Goal: Information Seeking & Learning: Learn about a topic

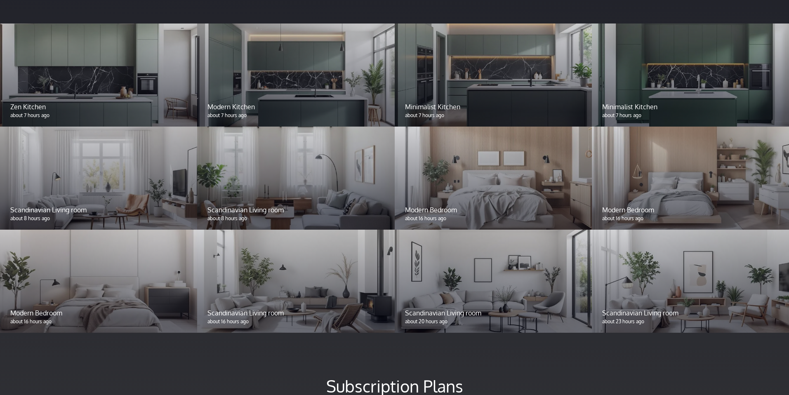
scroll to position [705, 0]
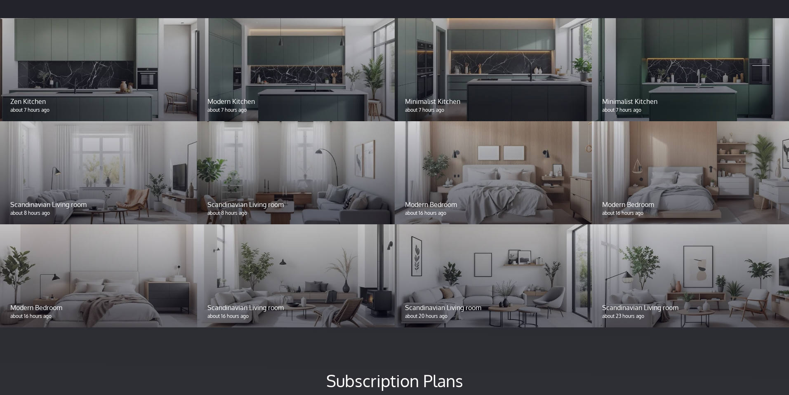
click at [427, 268] on div at bounding box center [492, 275] width 197 height 103
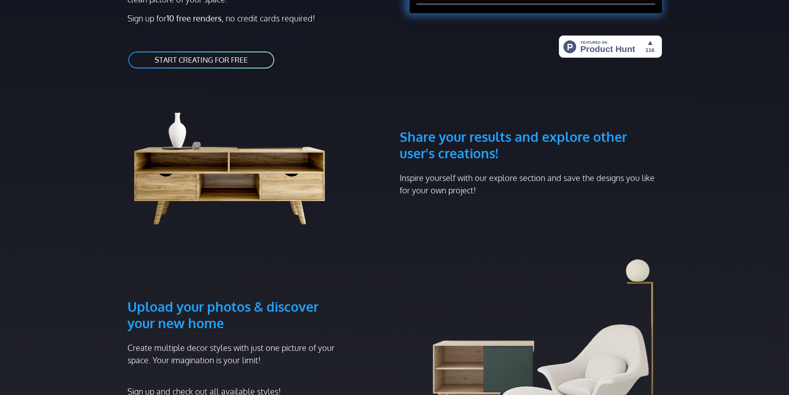
scroll to position [0, 0]
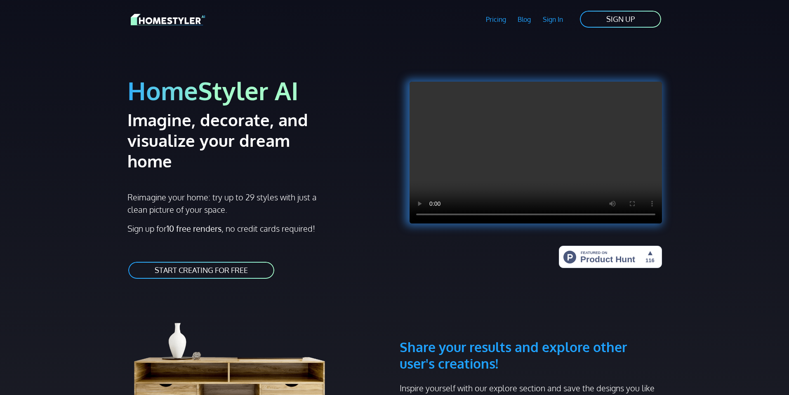
click at [498, 19] on link "Pricing" at bounding box center [495, 19] width 32 height 19
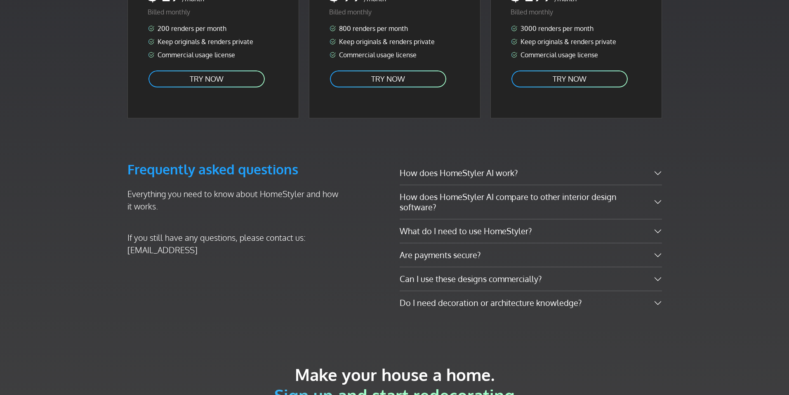
scroll to position [1210, 0]
click at [498, 161] on button "How does HomeStyler AI work?" at bounding box center [530, 172] width 262 height 23
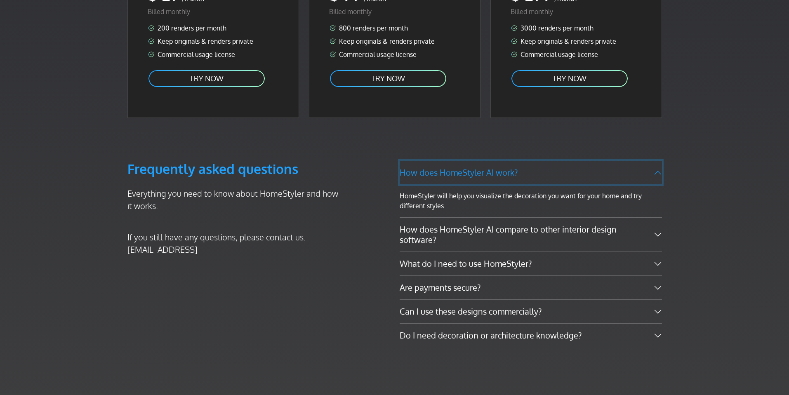
click at [498, 161] on button "How does HomeStyler AI work?" at bounding box center [530, 172] width 262 height 23
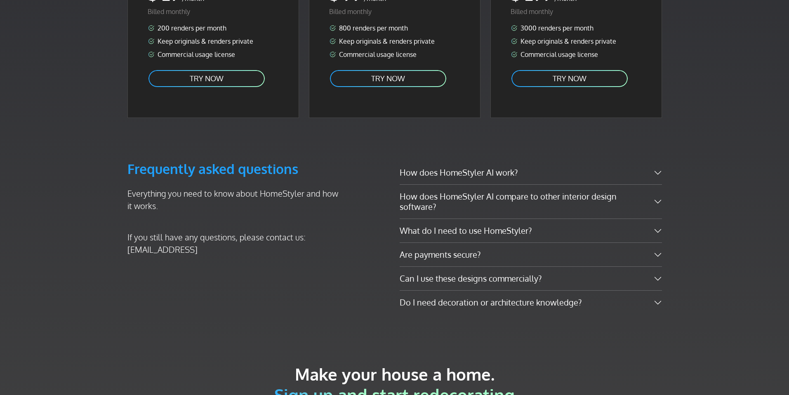
click at [497, 185] on button "How does HomeStyler AI compare to other interior design software?" at bounding box center [530, 202] width 262 height 34
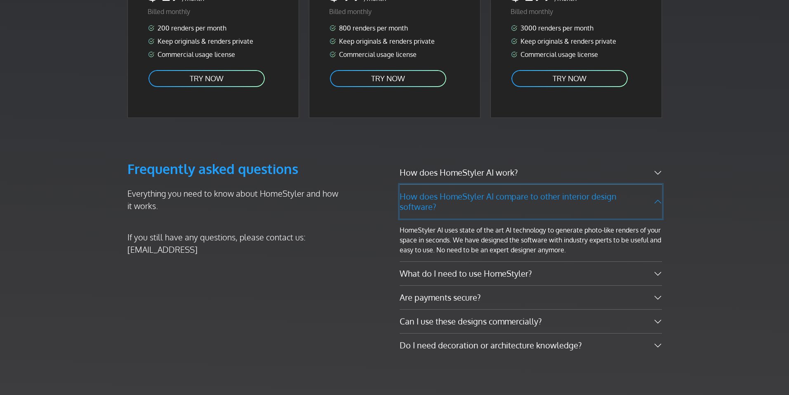
click at [497, 185] on button "How does HomeStyler AI compare to other interior design software?" at bounding box center [530, 202] width 262 height 34
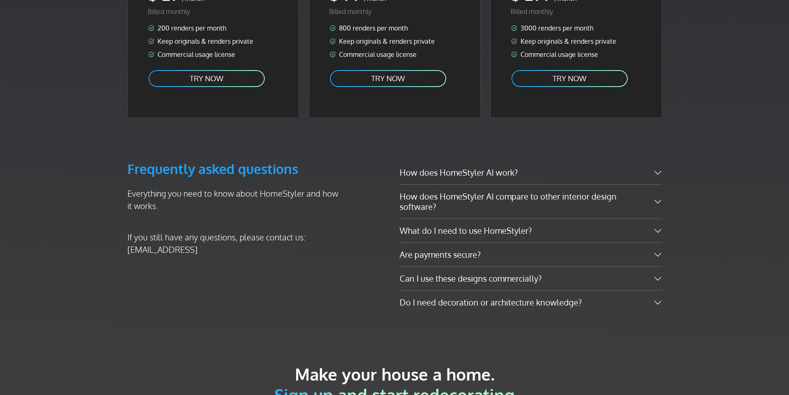
click at [369, 266] on div "Frequently asked questions Everything you need to know about HomeStyler and how…" at bounding box center [394, 232] width 544 height 163
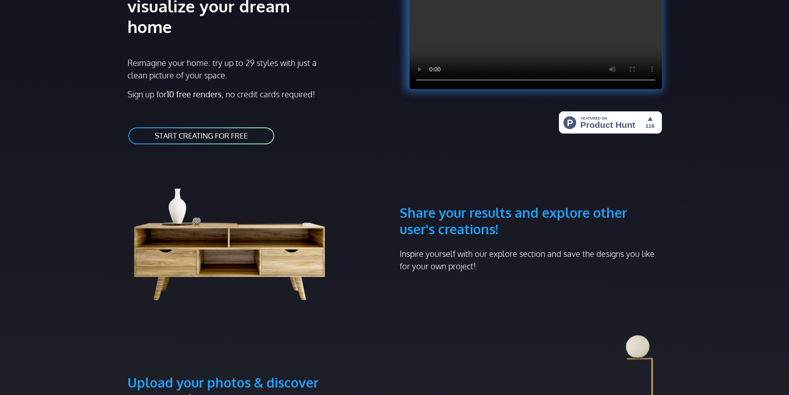
scroll to position [0, 0]
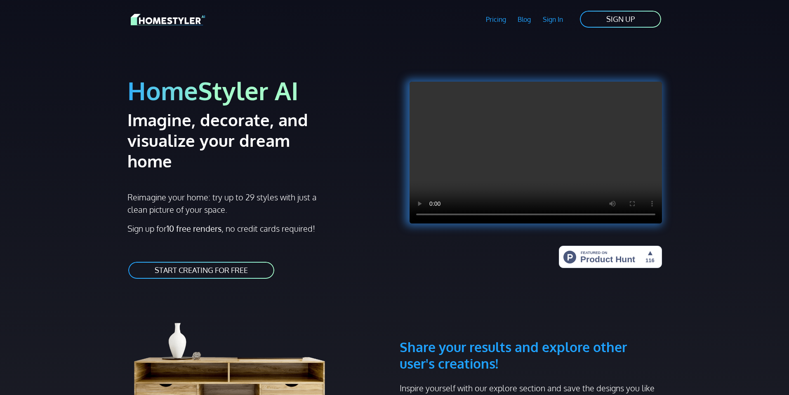
click at [522, 21] on link "Blog" at bounding box center [524, 19] width 25 height 19
click at [526, 148] on video at bounding box center [535, 153] width 252 height 142
click at [506, 162] on video at bounding box center [535, 153] width 252 height 142
